Goal: Task Accomplishment & Management: Manage account settings

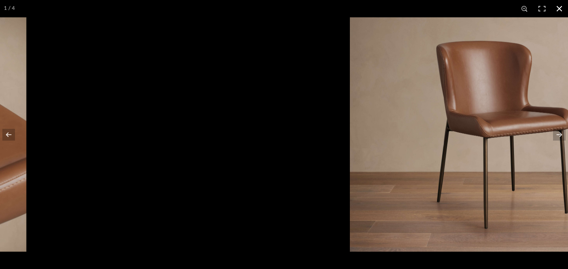
click at [283, 60] on div at bounding box center [506, 134] width 568 height 269
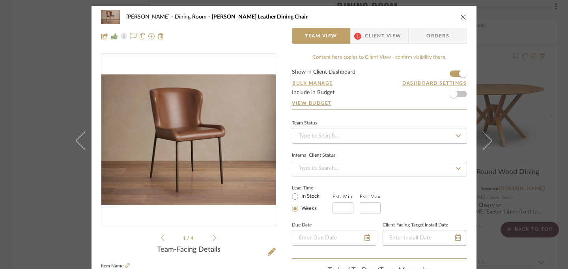
click at [462, 17] on icon "close" at bounding box center [463, 17] width 6 height 6
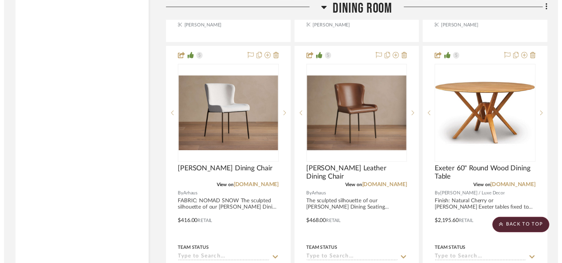
scroll to position [1257, 0]
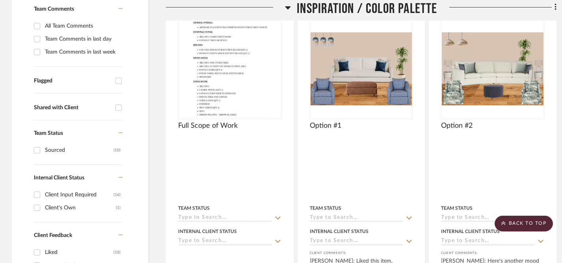
scroll to position [212, 0]
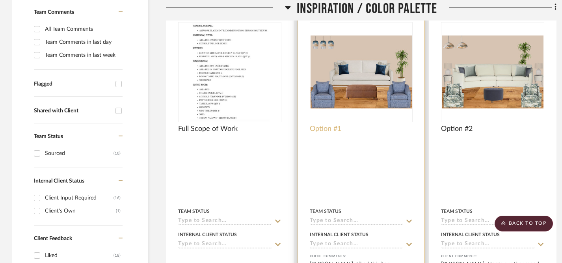
click at [321, 130] on span "Option #1" at bounding box center [326, 129] width 32 height 9
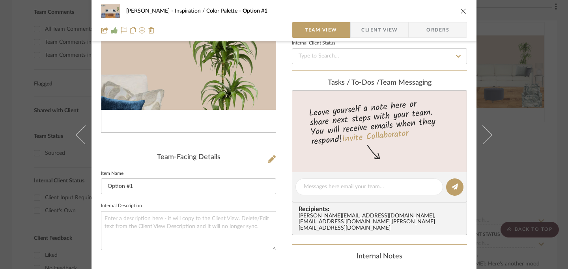
scroll to position [191, 0]
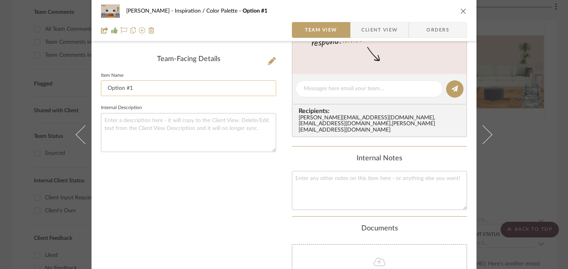
click at [105, 90] on input "Option #1" at bounding box center [188, 88] width 175 height 16
type input "Living Room Option #1"
click at [461, 9] on icon "close" at bounding box center [463, 11] width 6 height 6
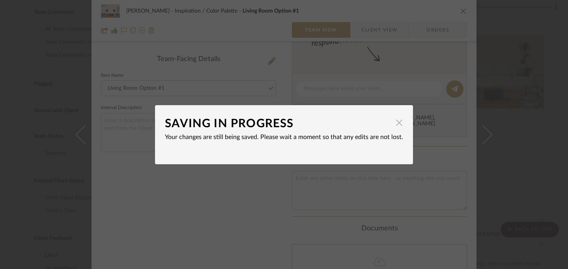
click at [398, 123] on span "button" at bounding box center [399, 123] width 16 height 16
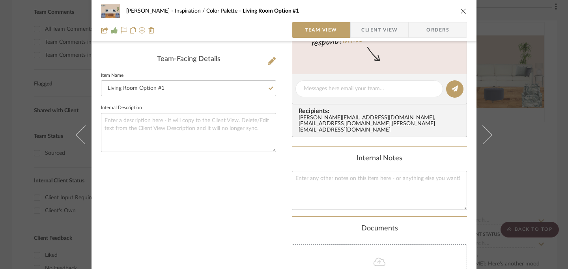
click at [463, 14] on button "close" at bounding box center [463, 10] width 7 height 7
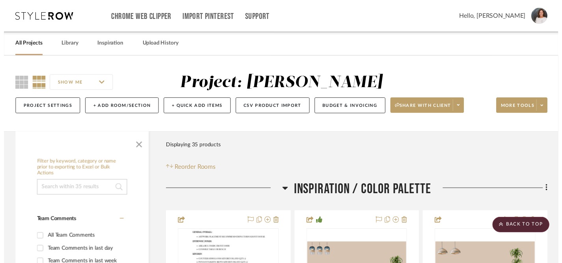
scroll to position [212, 0]
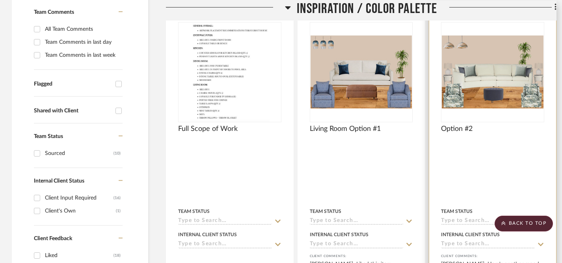
click at [462, 134] on div "Option #2" at bounding box center [492, 133] width 103 height 17
click at [462, 130] on span "Option #2" at bounding box center [457, 129] width 32 height 9
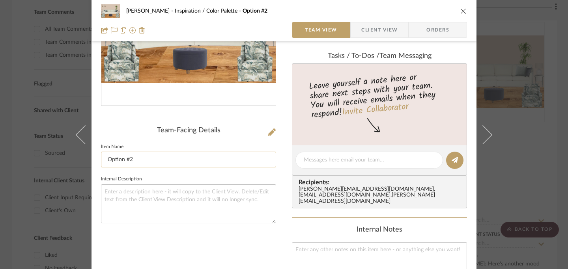
scroll to position [125, 0]
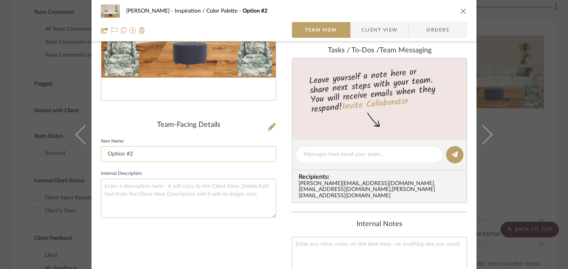
click at [106, 153] on input "Option #2" at bounding box center [188, 154] width 175 height 16
type input "Living Room Option #2"
click at [463, 9] on icon "close" at bounding box center [463, 11] width 6 height 6
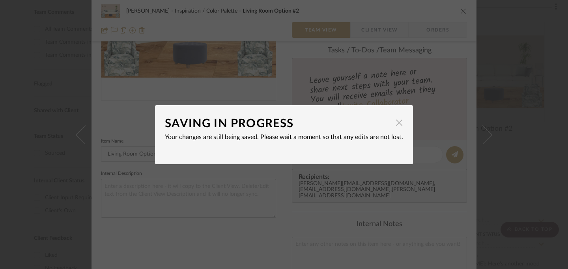
click at [396, 125] on span "button" at bounding box center [399, 123] width 16 height 16
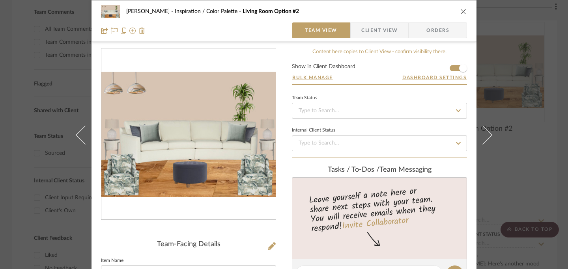
scroll to position [6, 0]
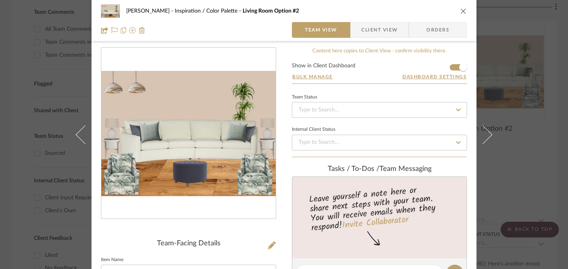
click at [460, 10] on icon "close" at bounding box center [463, 11] width 6 height 6
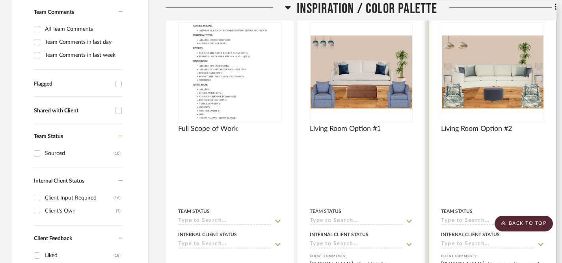
scroll to position [207, 6]
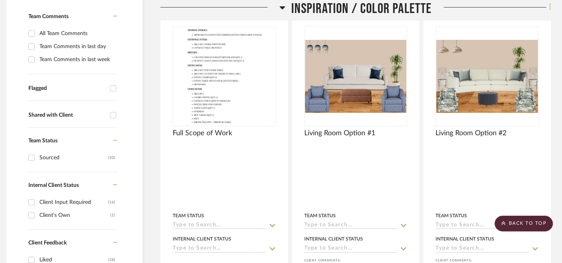
click at [550, 8] on icon at bounding box center [550, 7] width 2 height 7
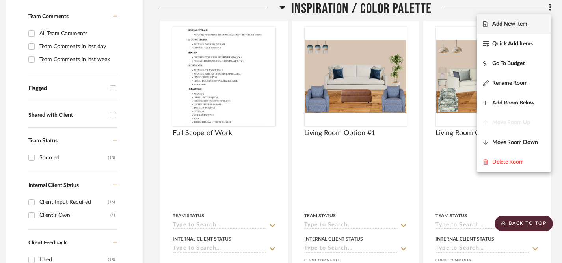
click at [511, 24] on span "Add New Item" at bounding box center [510, 24] width 35 height 7
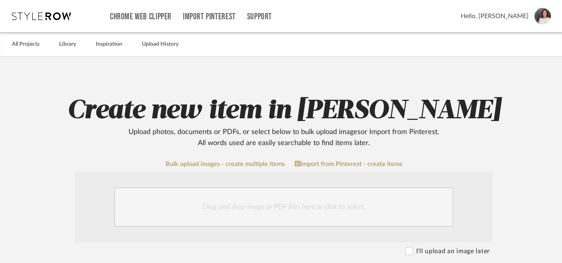
click at [340, 205] on div "Drag and drop image or PDF files here or click to select." at bounding box center [283, 206] width 339 height 39
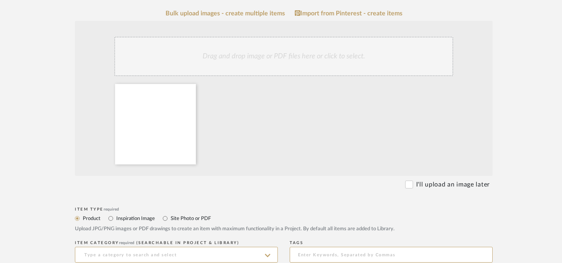
scroll to position [158, 0]
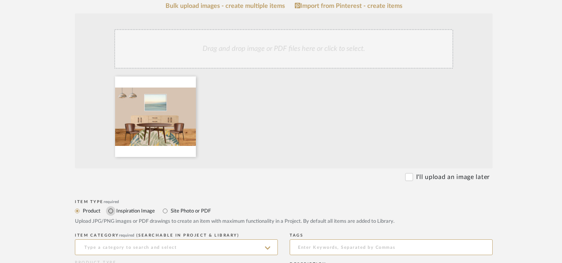
click at [112, 212] on input "Inspiration Image" at bounding box center [110, 210] width 9 height 9
radio input "true"
click at [140, 248] on input at bounding box center [176, 247] width 203 height 16
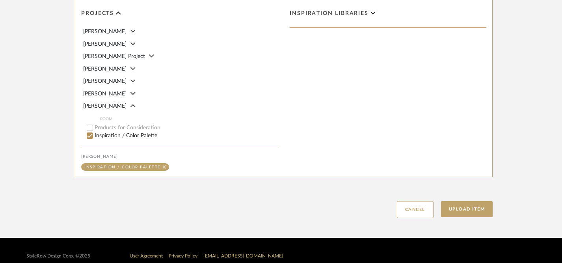
scroll to position [462, 0]
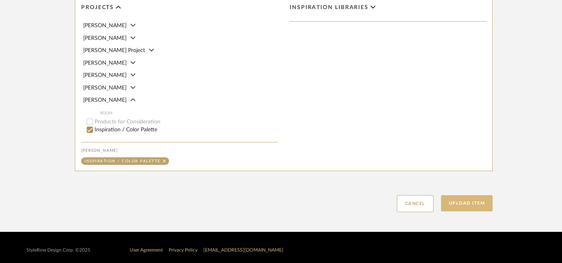
type input "Dining Room Option #1"
click at [466, 203] on button "Upload Item" at bounding box center [467, 203] width 52 height 16
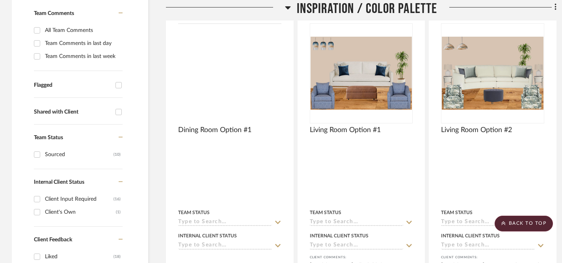
scroll to position [187, 0]
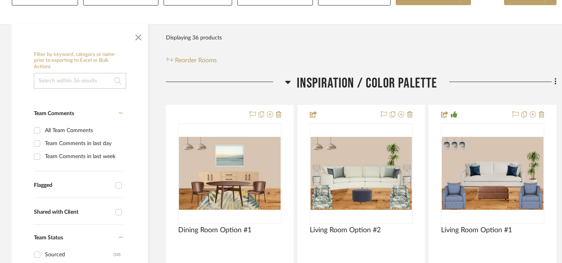
drag, startPoint x: 481, startPoint y: 33, endPoint x: 426, endPoint y: 40, distance: 54.9
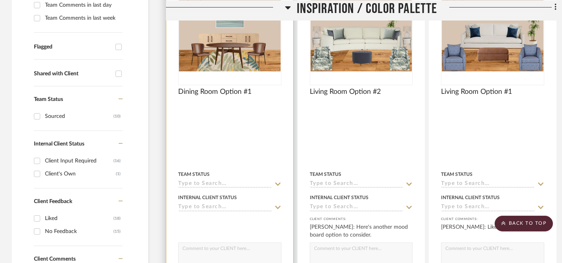
scroll to position [250, 0]
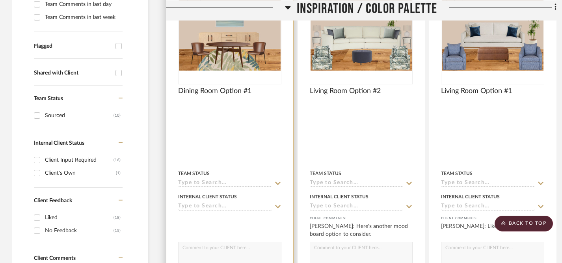
click at [247, 250] on textarea at bounding box center [230, 249] width 103 height 15
click at [200, 250] on textarea "Here's a version with Mid-Century Modern furniture. I don't have photos of your…" at bounding box center [230, 249] width 103 height 15
type textarea "Here's a version with Mid-Century Modern furniture. I don't have photos of your…"
click at [279, 207] on icon at bounding box center [278, 206] width 6 height 3
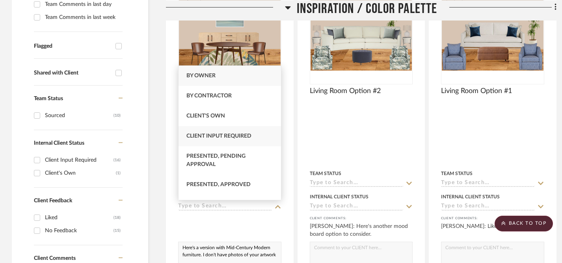
click at [249, 140] on div "Client Input Required" at bounding box center [230, 136] width 103 height 20
type input "[DATE]"
type input "Client Input Required"
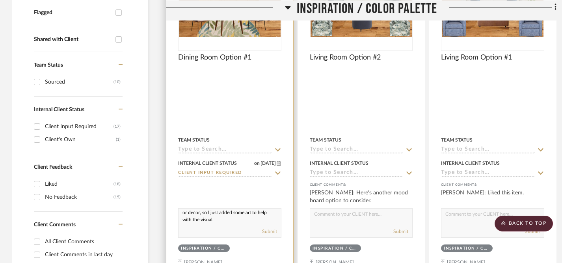
scroll to position [17, 0]
click at [263, 212] on textarea "Here's a version with Mid-Century Modern furniture. I don't have photos of your…" at bounding box center [230, 216] width 103 height 15
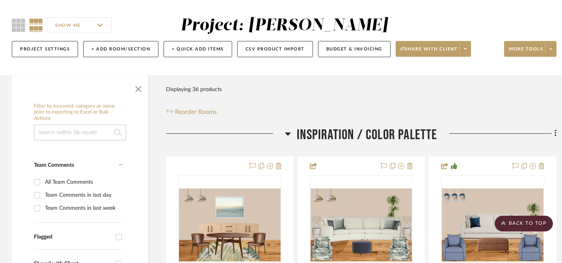
scroll to position [0, 0]
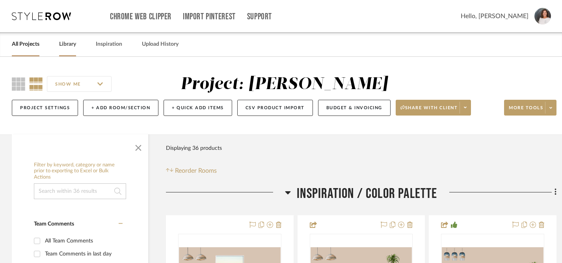
type textarea "Here's a version with Mid-Century Modern furniture. I don't have photos of your…"
click at [74, 42] on link "Library" at bounding box center [67, 44] width 17 height 11
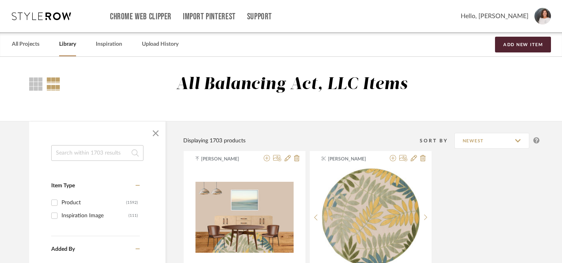
click at [89, 151] on input at bounding box center [97, 153] width 92 height 16
type input "wall art"
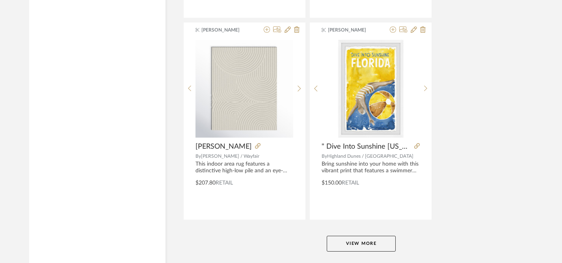
scroll to position [3621, 0]
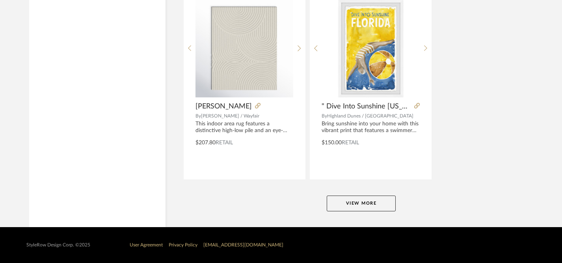
click at [341, 203] on button "View More" at bounding box center [361, 204] width 69 height 16
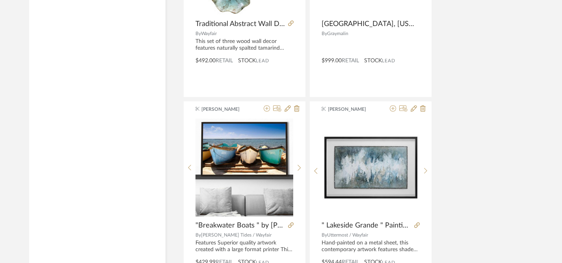
scroll to position [6130, 0]
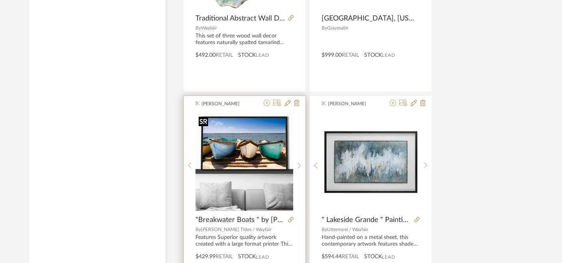
click at [260, 158] on img "0" at bounding box center [245, 162] width 98 height 98
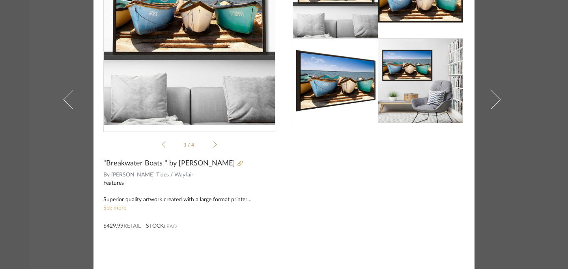
scroll to position [0, 0]
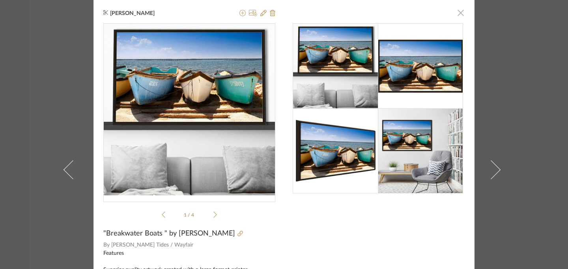
click at [457, 14] on span "button" at bounding box center [461, 13] width 16 height 16
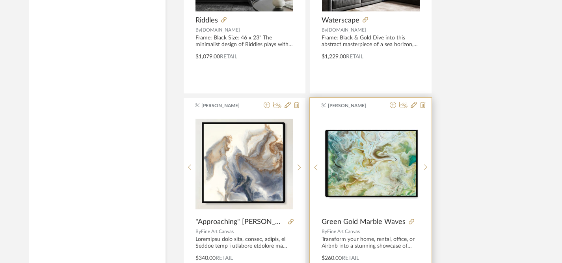
scroll to position [2106, 0]
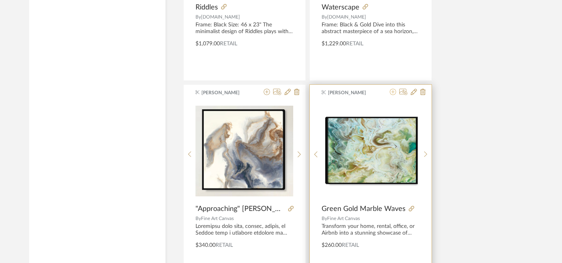
click at [393, 93] on icon at bounding box center [393, 92] width 6 height 6
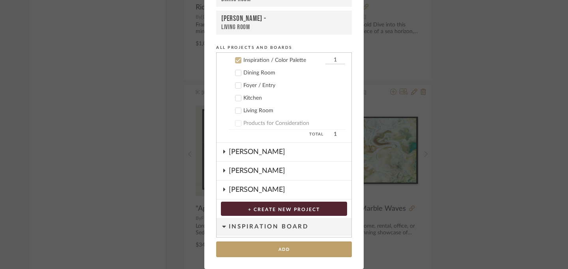
scroll to position [146, 0]
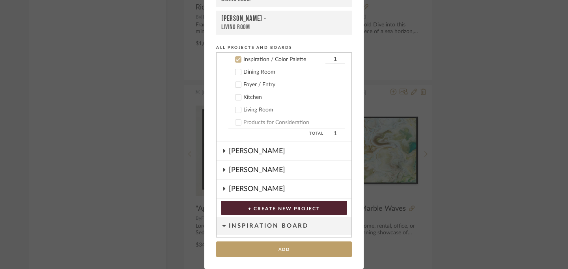
click at [235, 74] on icon at bounding box center [238, 72] width 6 height 6
click at [236, 60] on icon at bounding box center [238, 60] width 6 height 6
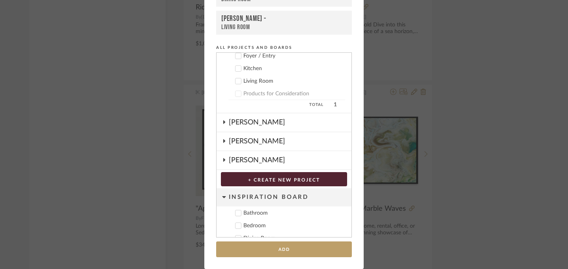
scroll to position [222, 0]
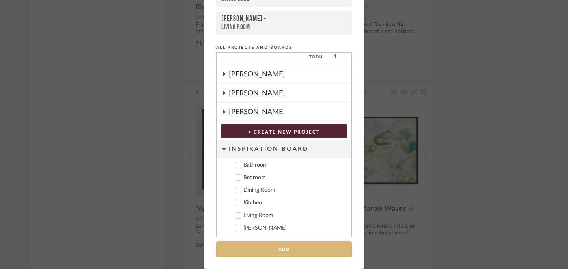
click at [279, 249] on button "Add" at bounding box center [284, 250] width 136 height 16
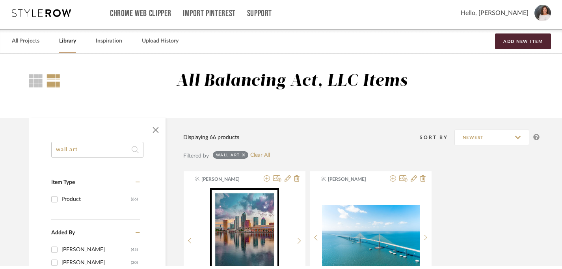
scroll to position [0, 0]
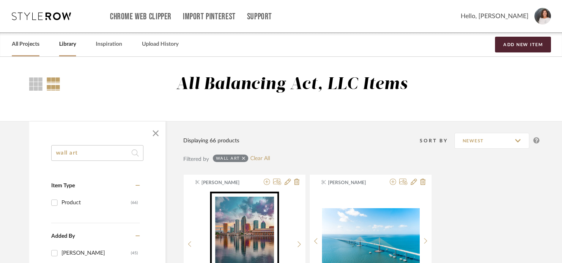
click at [24, 43] on link "All Projects" at bounding box center [26, 44] width 28 height 11
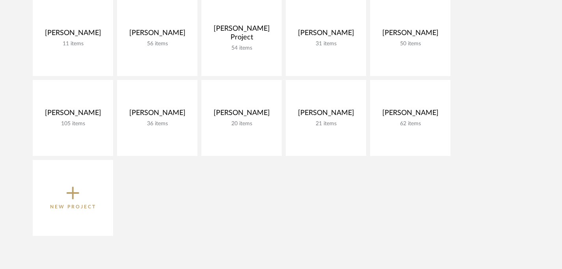
scroll to position [147, 0]
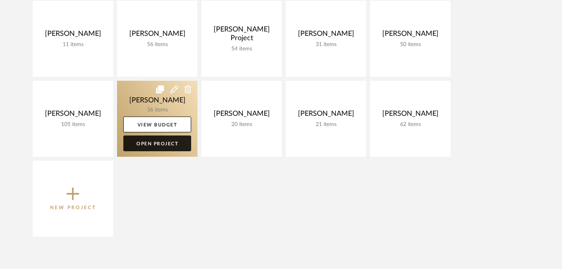
click at [165, 146] on link "Open Project" at bounding box center [157, 144] width 68 height 16
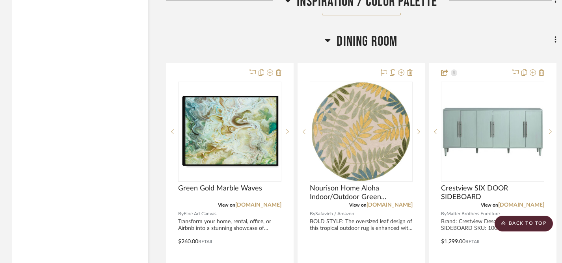
scroll to position [1273, 0]
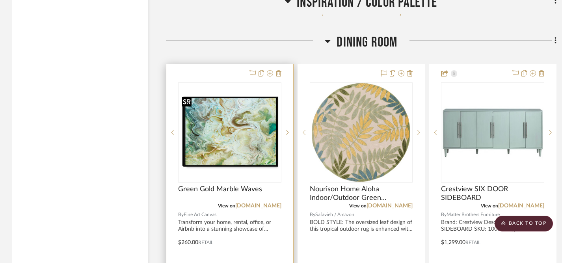
click at [244, 152] on img "0" at bounding box center [230, 132] width 102 height 73
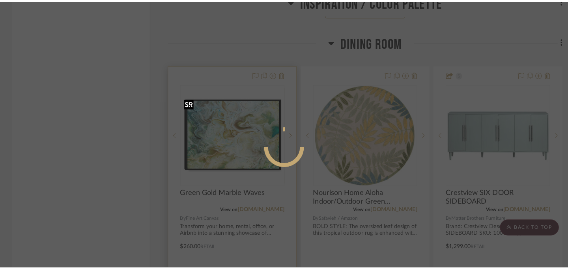
scroll to position [0, 0]
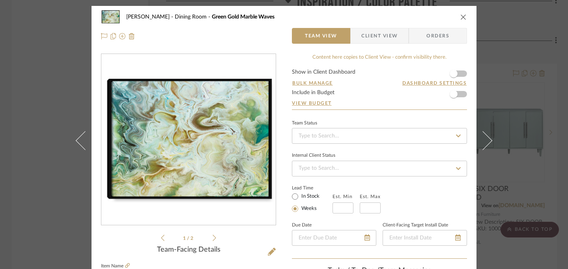
click at [212, 168] on img "0" at bounding box center [188, 139] width 174 height 125
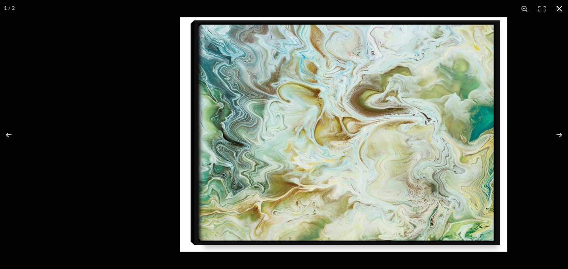
click at [561, 9] on button at bounding box center [559, 8] width 17 height 17
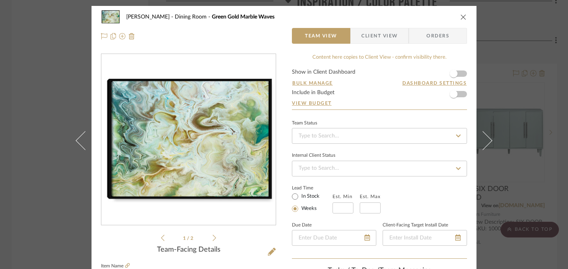
click at [462, 18] on icon "close" at bounding box center [463, 17] width 6 height 6
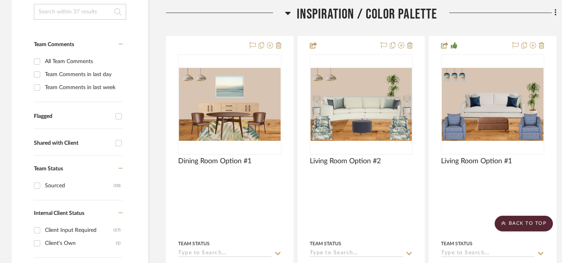
scroll to position [179, 6]
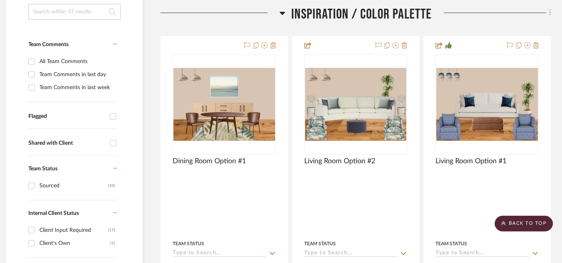
click at [550, 15] on icon at bounding box center [550, 12] width 2 height 9
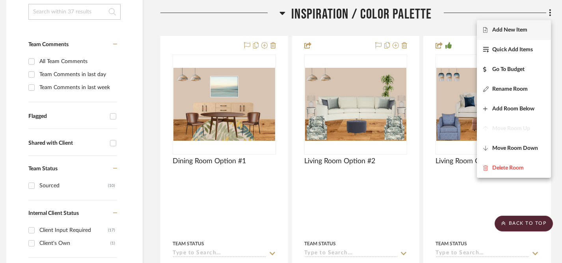
click at [516, 31] on span "Add New Item" at bounding box center [510, 29] width 35 height 7
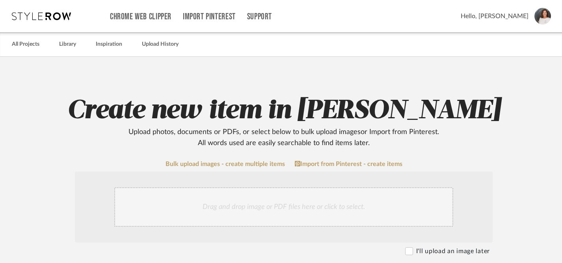
click at [332, 203] on div "Drag and drop image or PDF files here or click to select." at bounding box center [283, 206] width 339 height 39
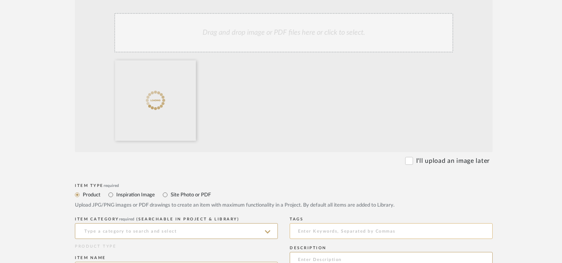
scroll to position [180, 0]
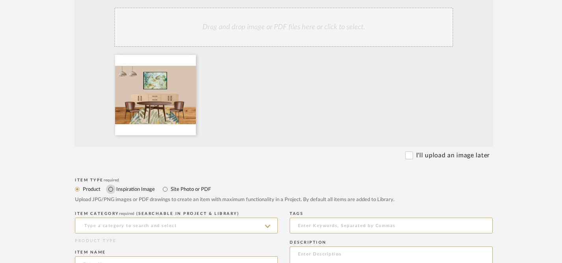
click at [111, 191] on input "Inspiration Image" at bounding box center [110, 189] width 9 height 9
radio input "true"
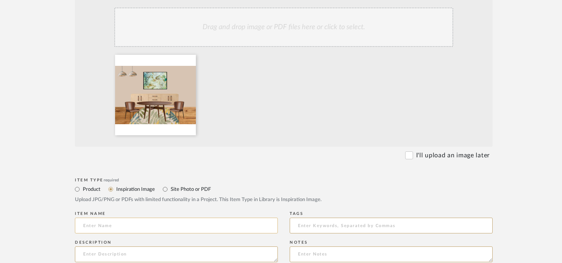
click at [137, 228] on input at bounding box center [176, 226] width 203 height 16
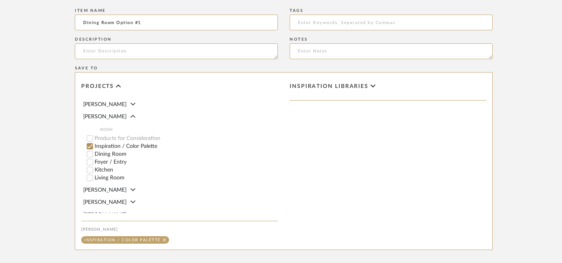
scroll to position [467, 0]
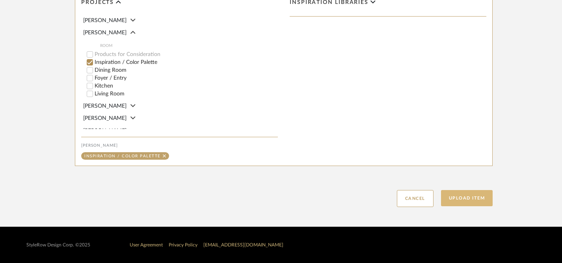
type input "Dining Room Option #1"
click at [465, 196] on button "Upload Item" at bounding box center [467, 198] width 52 height 16
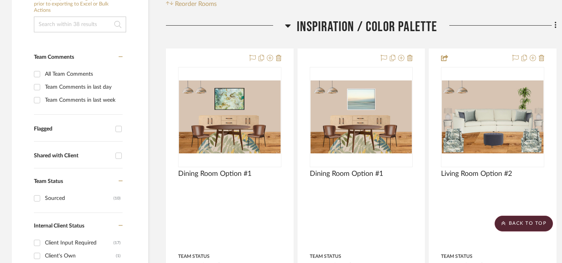
scroll to position [166, 0]
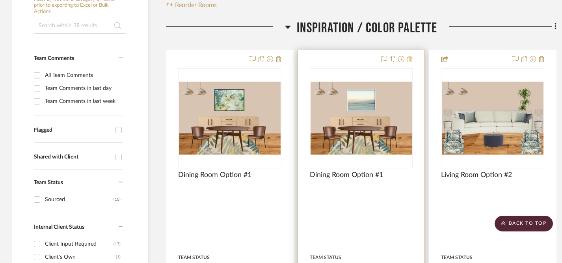
click at [411, 61] on icon at bounding box center [410, 59] width 6 height 6
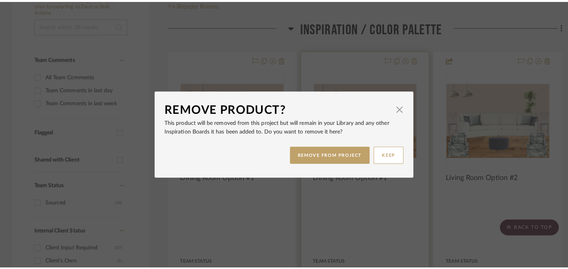
scroll to position [0, 0]
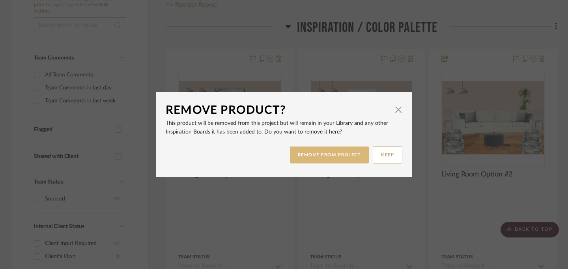
click at [336, 157] on button "REMOVE FROM PROJECT" at bounding box center [329, 155] width 79 height 17
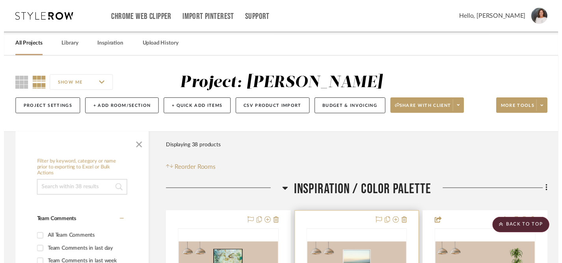
scroll to position [166, 0]
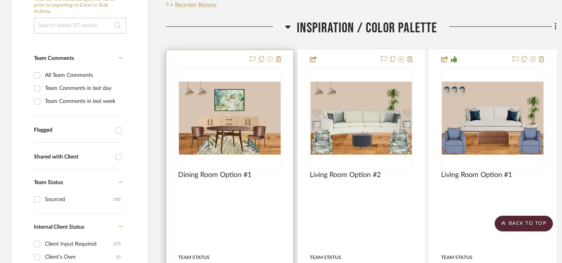
click at [271, 58] on icon at bounding box center [270, 59] width 6 height 6
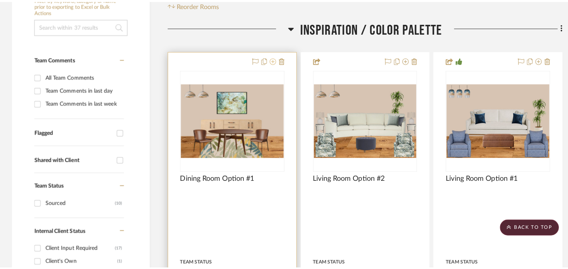
scroll to position [0, 0]
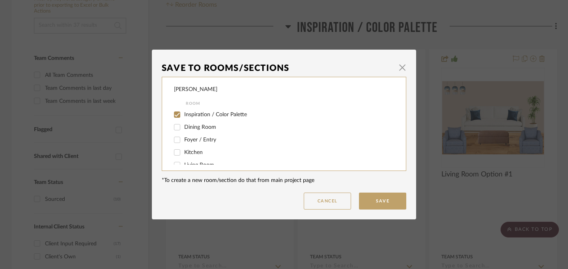
click at [175, 127] on input "Dining Room" at bounding box center [177, 127] width 13 height 13
checkbox input "true"
click at [175, 115] on input "Inspiration / Color Palette" at bounding box center [177, 114] width 13 height 13
click at [175, 113] on input "Inspiration / Color Palette" at bounding box center [177, 114] width 13 height 13
checkbox input "true"
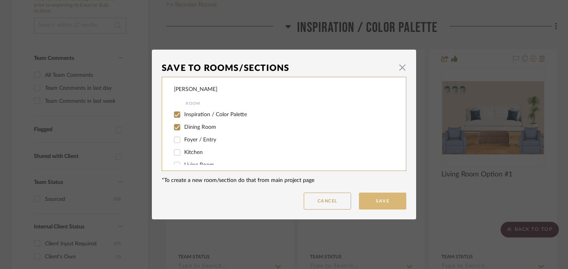
click at [379, 201] on button "Save" at bounding box center [382, 201] width 47 height 17
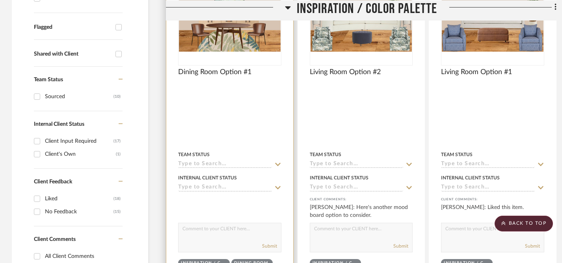
scroll to position [265, 0]
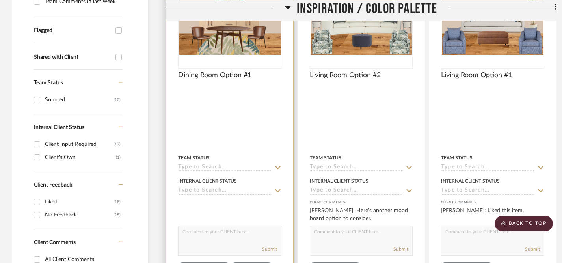
click at [259, 233] on textarea at bounding box center [230, 233] width 103 height 15
click at [245, 232] on textarea "This dining room option has a Mid-Century Modern" at bounding box center [230, 233] width 103 height 15
click at [234, 240] on textarea "This dining room option includes Mid-Century Modern" at bounding box center [230, 233] width 103 height 15
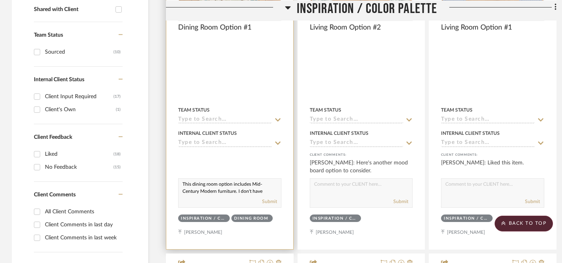
scroll to position [309, 0]
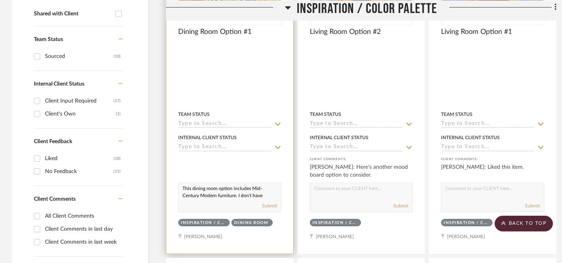
type textarea "This dining room option includes Mid-Century Modern furniture. I don't have pho…"
click at [279, 148] on icon at bounding box center [277, 147] width 7 height 6
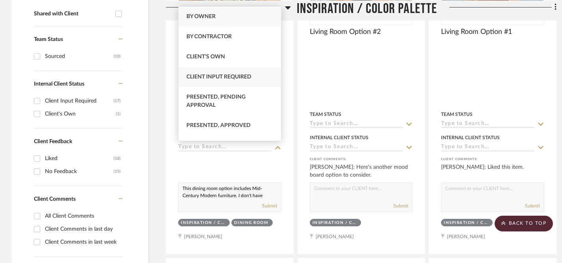
click at [257, 81] on div "Client Input Required" at bounding box center [230, 77] width 103 height 20
type input "[DATE]"
type input "Client Input Required"
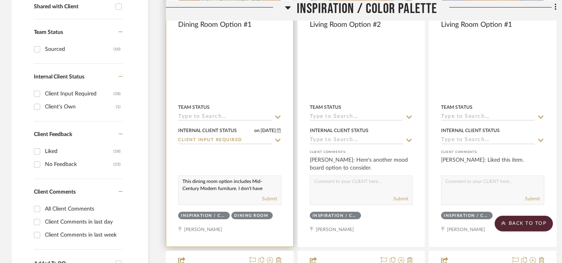
scroll to position [322, 0]
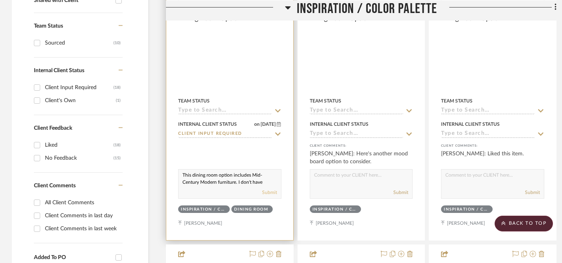
click at [271, 192] on button "Submit" at bounding box center [269, 192] width 15 height 7
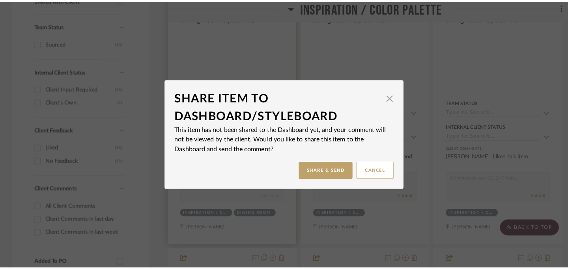
scroll to position [0, 0]
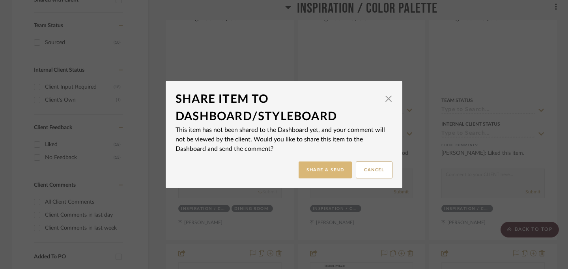
click at [318, 166] on button "Share & Send" at bounding box center [325, 170] width 53 height 17
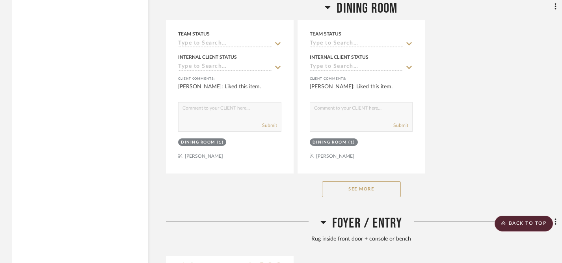
scroll to position [2224, 0]
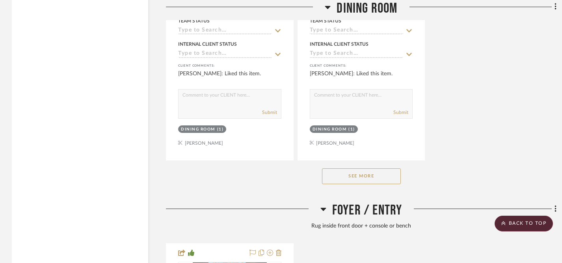
click at [348, 171] on button "See More" at bounding box center [361, 176] width 79 height 16
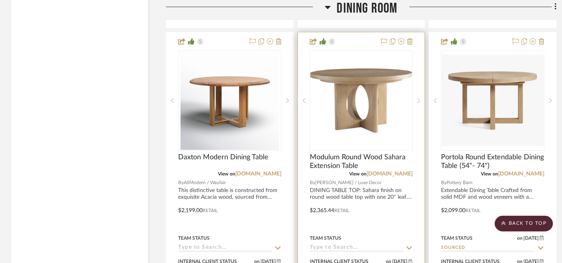
scroll to position [2354, 0]
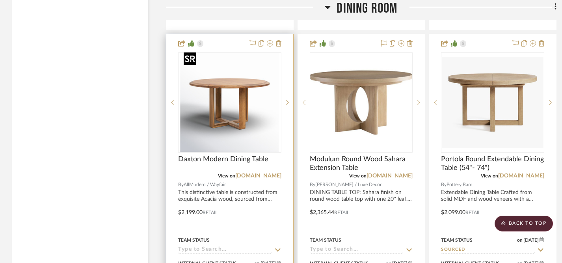
click at [232, 105] on img "0" at bounding box center [230, 102] width 99 height 99
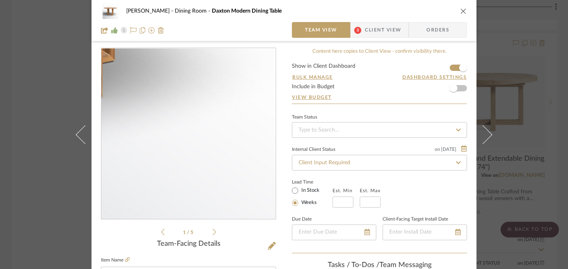
scroll to position [9, 0]
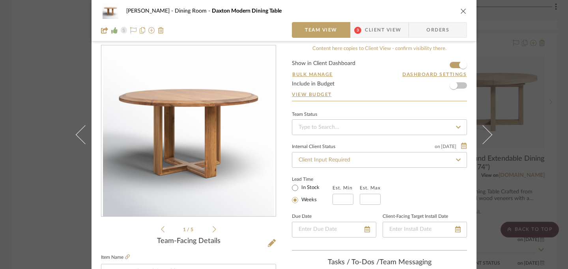
click at [213, 231] on icon at bounding box center [215, 229] width 4 height 7
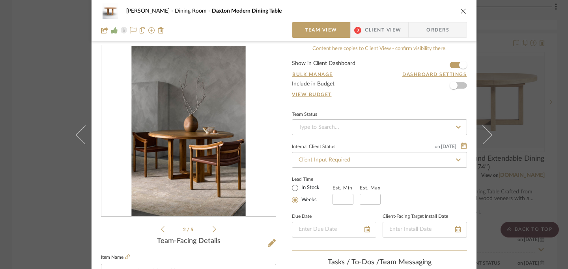
click at [213, 231] on icon at bounding box center [215, 229] width 4 height 7
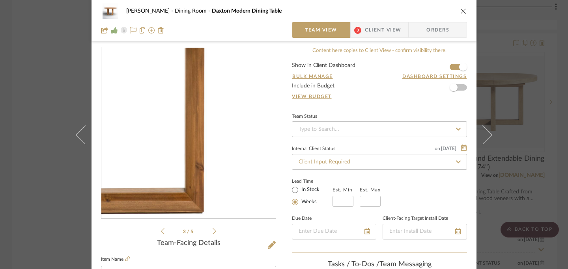
scroll to position [9, 0]
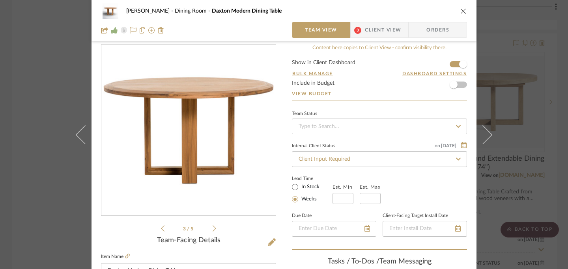
click at [213, 227] on icon at bounding box center [215, 228] width 4 height 7
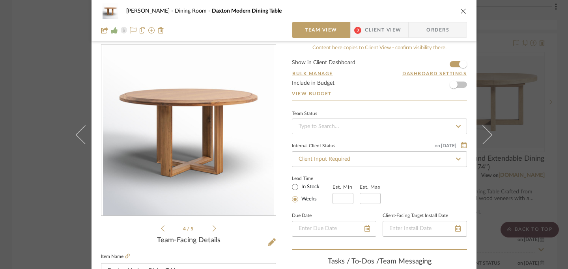
click at [213, 227] on icon at bounding box center [215, 228] width 4 height 7
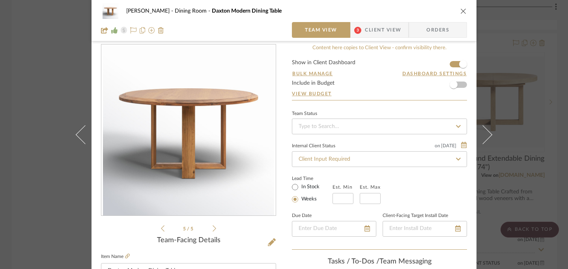
click at [213, 227] on icon at bounding box center [215, 228] width 4 height 7
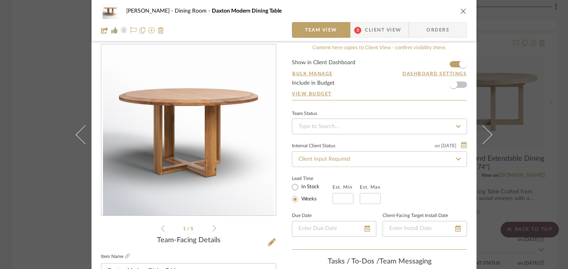
click at [377, 31] on span "Client View" at bounding box center [383, 30] width 36 height 16
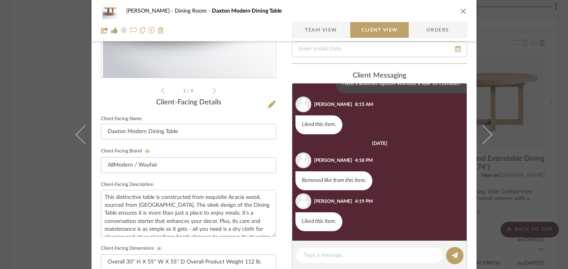
scroll to position [85, 0]
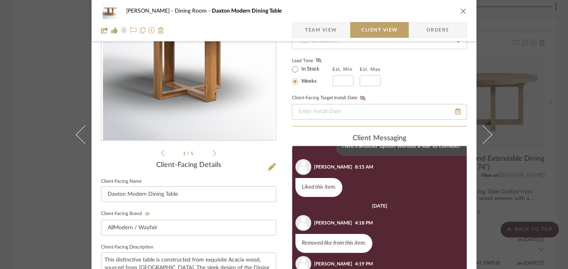
click at [460, 11] on icon "close" at bounding box center [463, 11] width 6 height 6
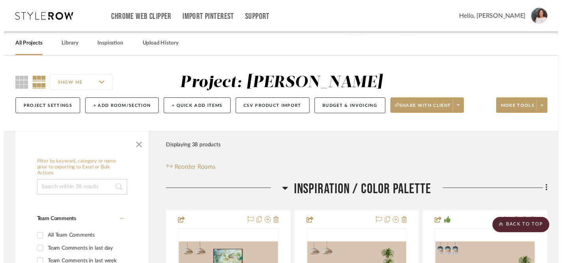
scroll to position [2354, 0]
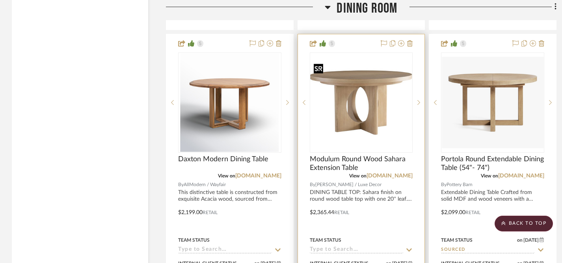
click at [379, 110] on img "0" at bounding box center [362, 102] width 102 height 77
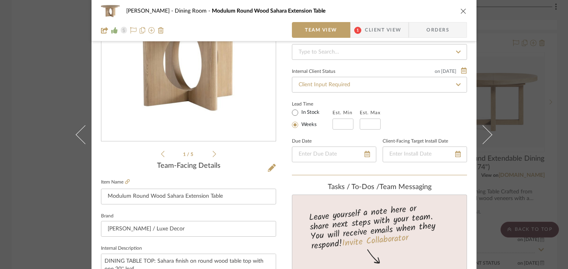
scroll to position [66, 0]
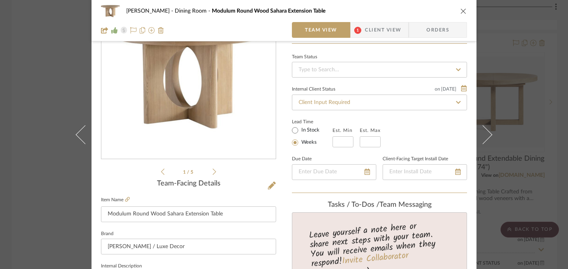
click at [213, 171] on icon at bounding box center [215, 171] width 4 height 7
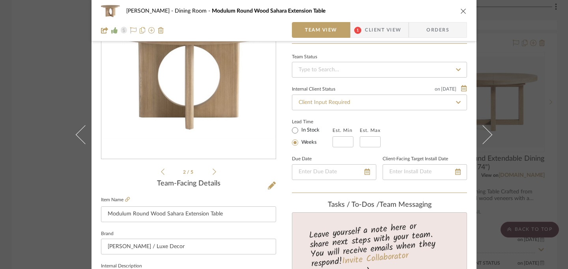
click at [213, 171] on icon at bounding box center [215, 171] width 4 height 7
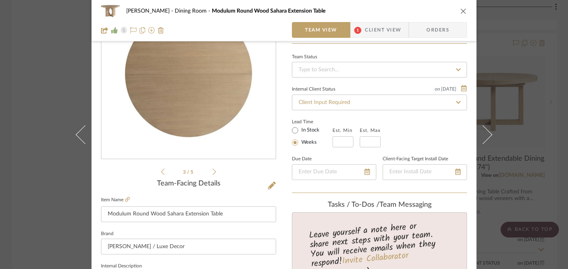
scroll to position [40, 0]
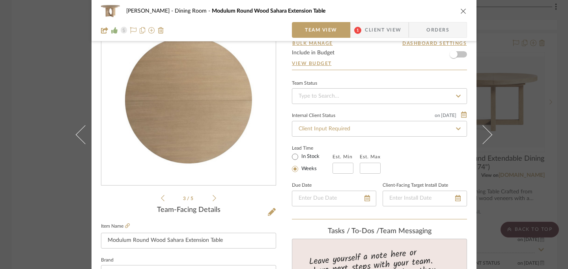
click at [213, 198] on icon at bounding box center [215, 198] width 4 height 7
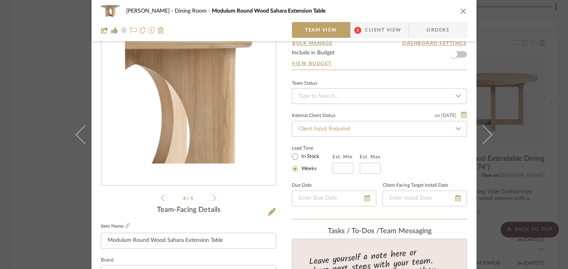
click at [213, 198] on icon at bounding box center [215, 198] width 4 height 7
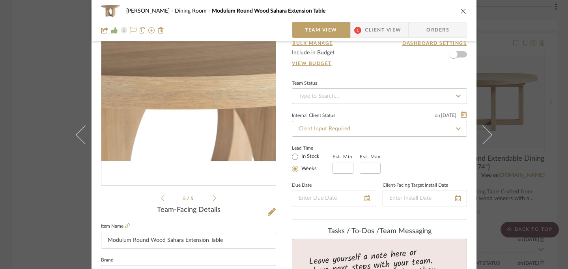
click at [213, 198] on icon at bounding box center [215, 198] width 4 height 7
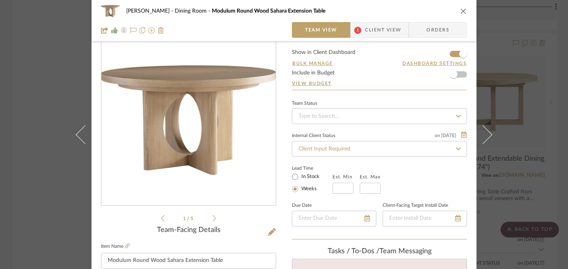
scroll to position [15, 0]
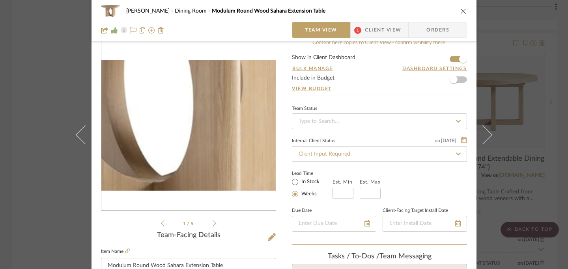
click at [197, 141] on img "0" at bounding box center [188, 125] width 174 height 131
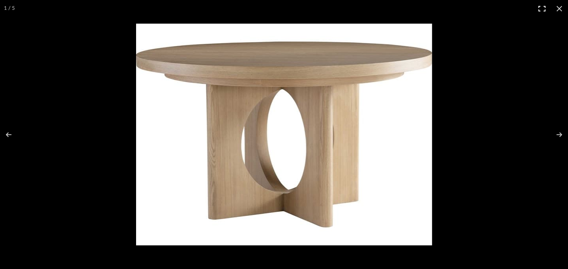
click at [541, 11] on button at bounding box center [541, 8] width 17 height 17
click at [561, 7] on button at bounding box center [559, 8] width 17 height 17
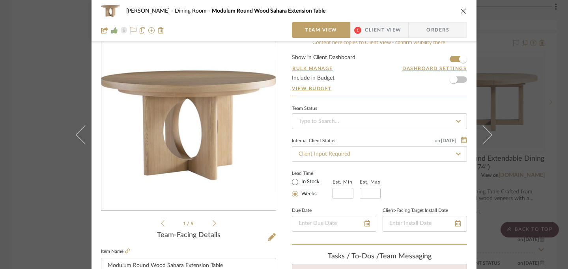
click at [213, 224] on icon at bounding box center [215, 223] width 4 height 7
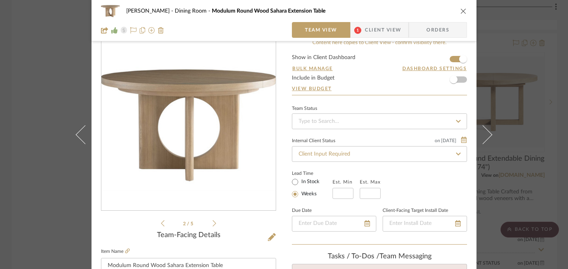
click at [213, 224] on icon at bounding box center [215, 223] width 4 height 7
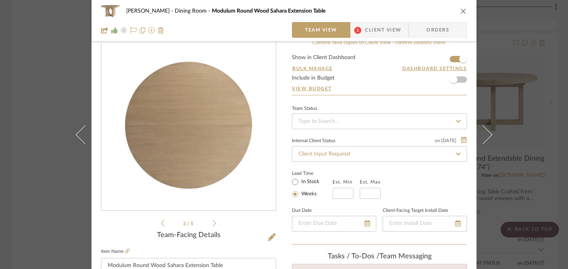
click at [213, 224] on icon at bounding box center [215, 223] width 4 height 7
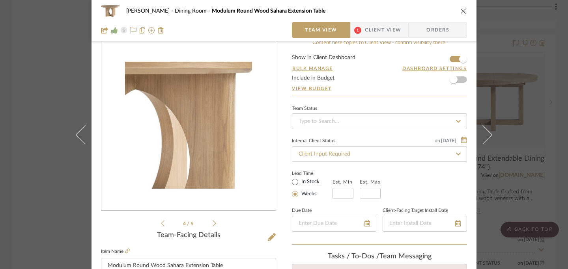
click at [213, 224] on icon at bounding box center [215, 223] width 4 height 7
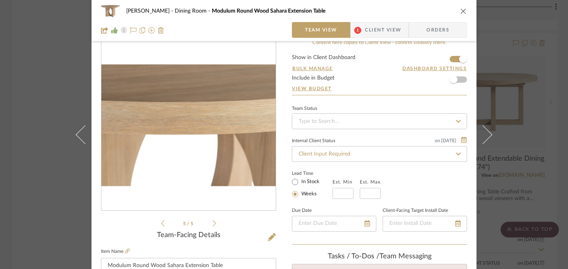
click at [213, 224] on icon at bounding box center [215, 223] width 4 height 7
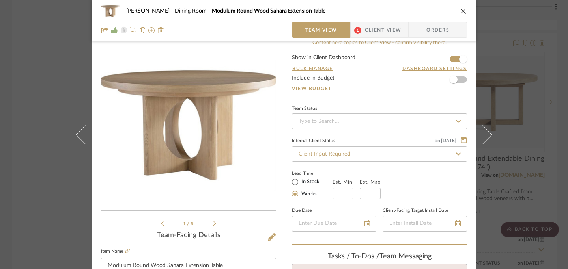
click at [213, 225] on icon at bounding box center [215, 223] width 4 height 7
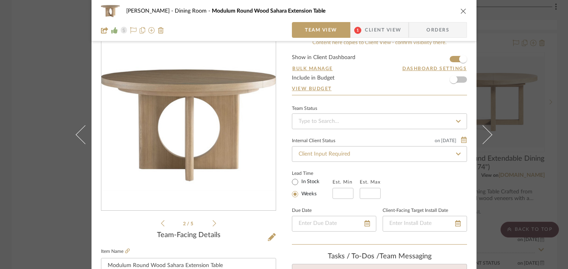
click at [161, 224] on icon at bounding box center [163, 223] width 4 height 7
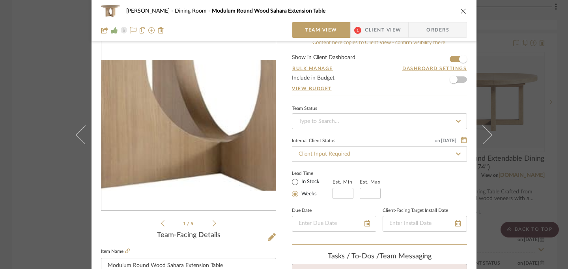
click at [175, 155] on img "0" at bounding box center [188, 125] width 174 height 131
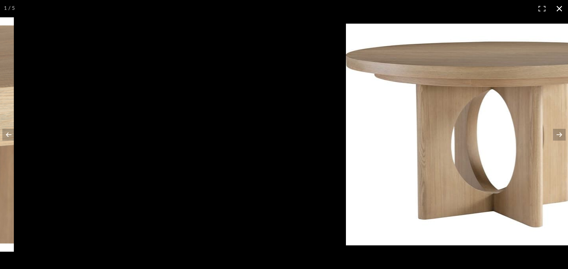
click at [561, 7] on button at bounding box center [559, 8] width 17 height 17
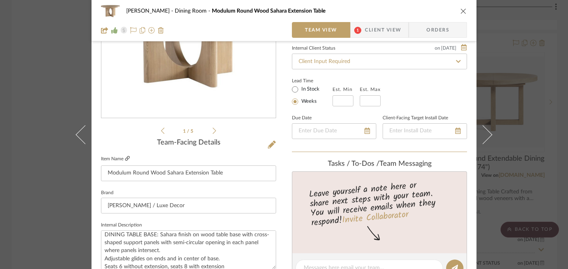
scroll to position [20, 0]
click at [125, 159] on icon at bounding box center [127, 158] width 5 height 5
click at [461, 11] on icon "close" at bounding box center [463, 11] width 6 height 6
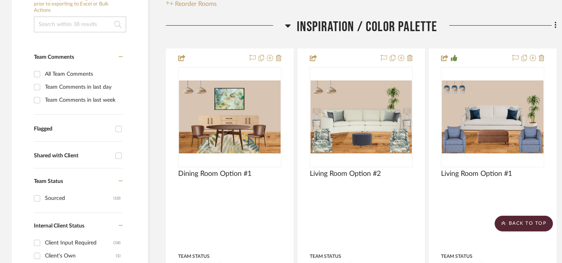
scroll to position [164, 0]
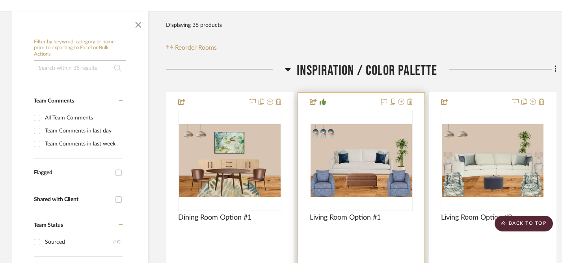
scroll to position [91, 0]
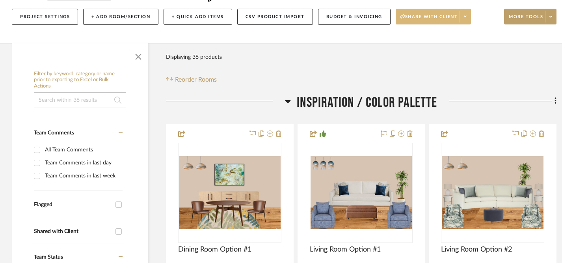
click at [436, 20] on span "Share with client" at bounding box center [430, 20] width 58 height 12
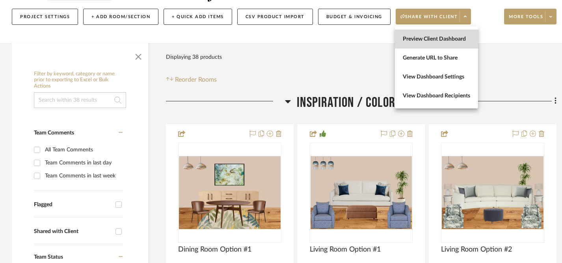
click at [424, 36] on span "Preview Client Dashboard" at bounding box center [436, 39] width 67 height 7
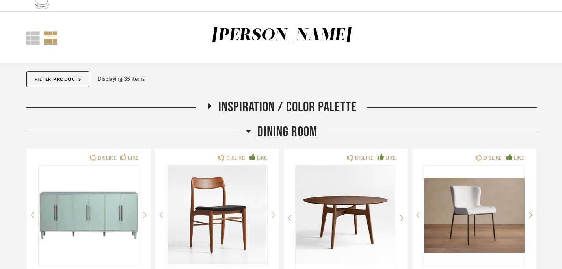
scroll to position [19, 0]
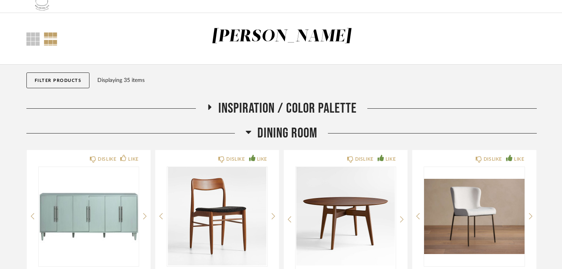
click at [208, 105] on icon at bounding box center [209, 108] width 9 height 6
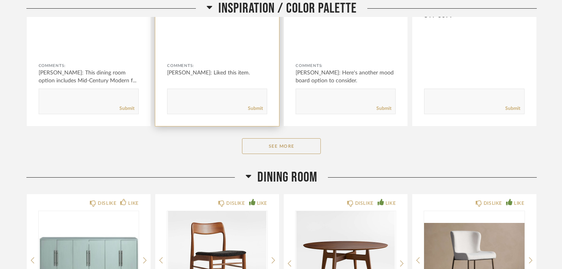
scroll to position [273, 0]
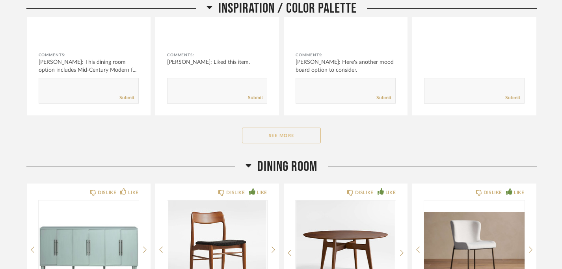
click at [287, 140] on button "See More" at bounding box center [281, 136] width 79 height 16
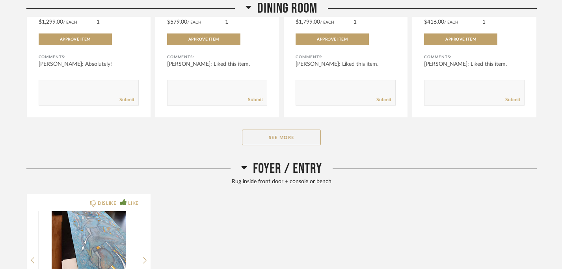
scroll to position [864, 0]
click at [292, 142] on button "See More" at bounding box center [281, 137] width 79 height 16
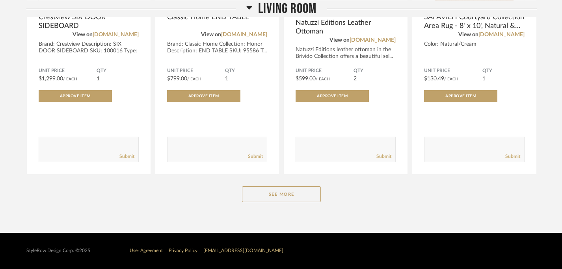
scroll to position [2330, 0]
click at [286, 198] on button "See More" at bounding box center [281, 195] width 79 height 16
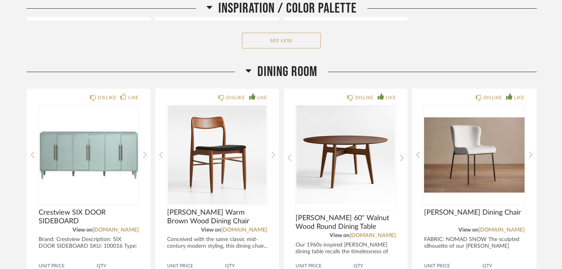
scroll to position [579, 0]
